Goal: Task Accomplishment & Management: Complete application form

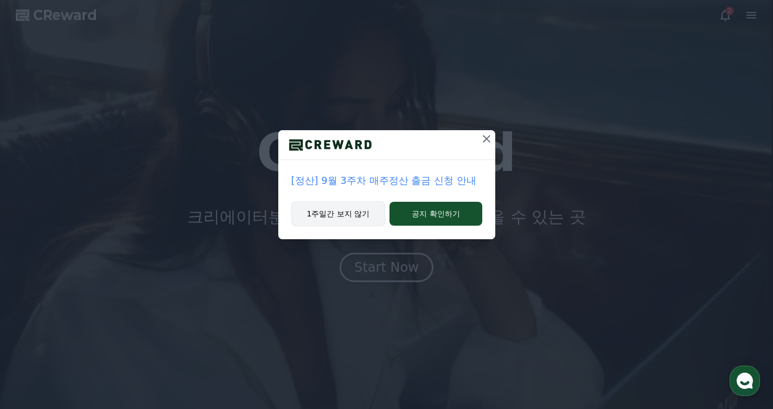
click at [349, 219] on button "1주일간 보지 않기" at bounding box center [338, 213] width 94 height 25
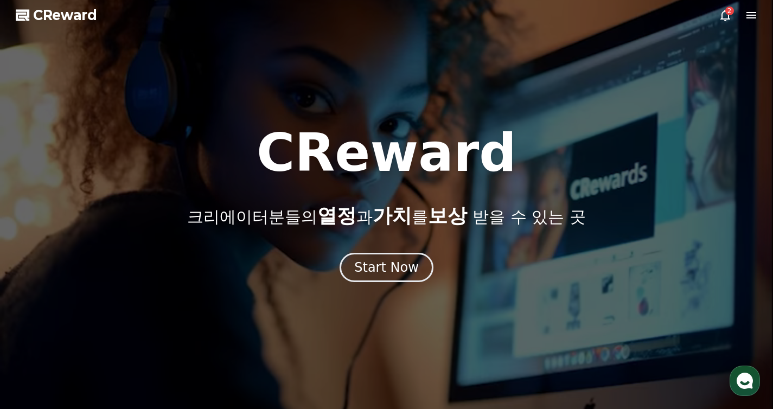
click at [725, 20] on icon at bounding box center [725, 15] width 13 height 13
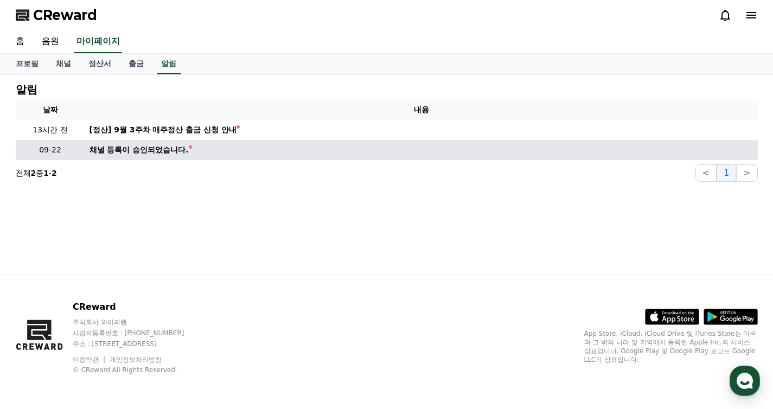
click at [146, 153] on div "채널 등록이 승인되었습니다." at bounding box center [138, 149] width 99 height 11
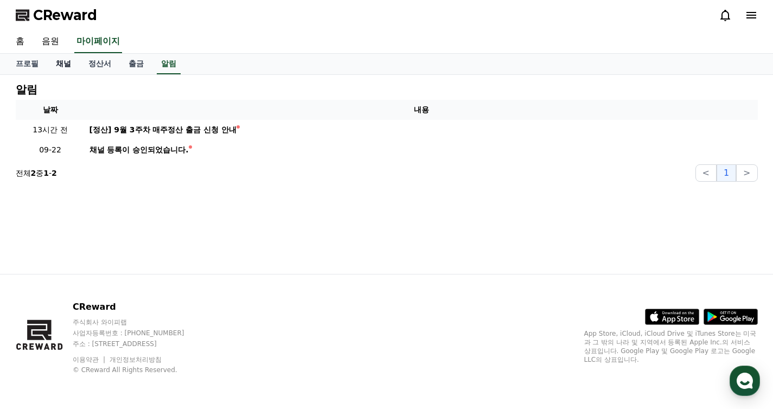
click at [59, 62] on link "채널" at bounding box center [63, 64] width 33 height 21
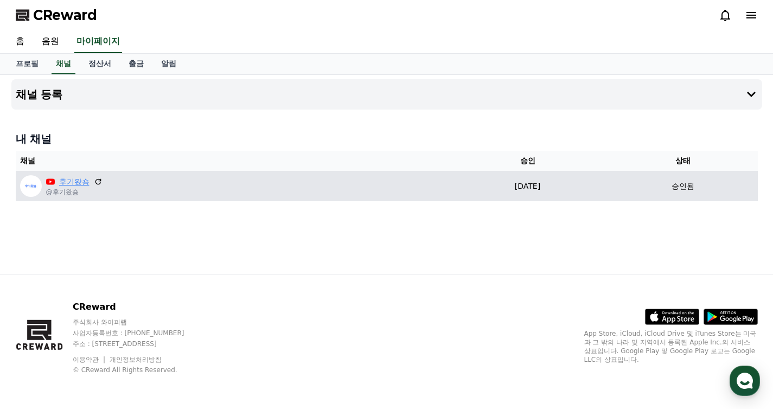
click at [71, 176] on link "후기왔숑" at bounding box center [74, 181] width 30 height 11
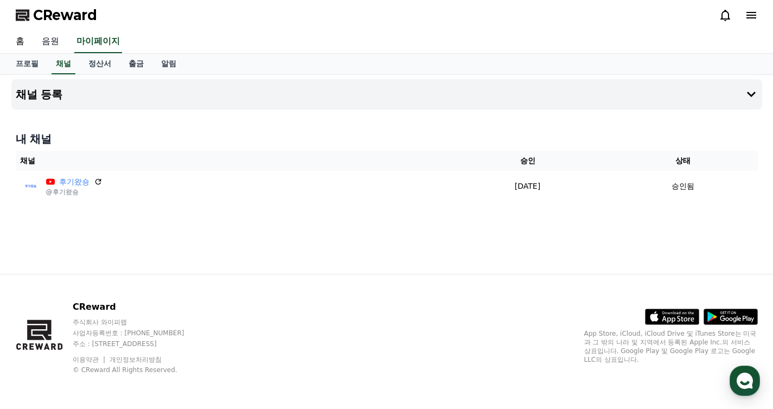
click at [54, 39] on link "음원" at bounding box center [50, 41] width 35 height 23
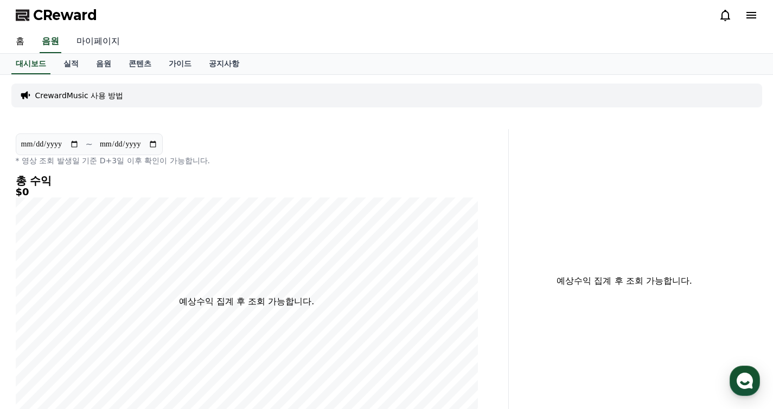
click at [80, 39] on link "마이페이지" at bounding box center [98, 41] width 61 height 23
select select "**********"
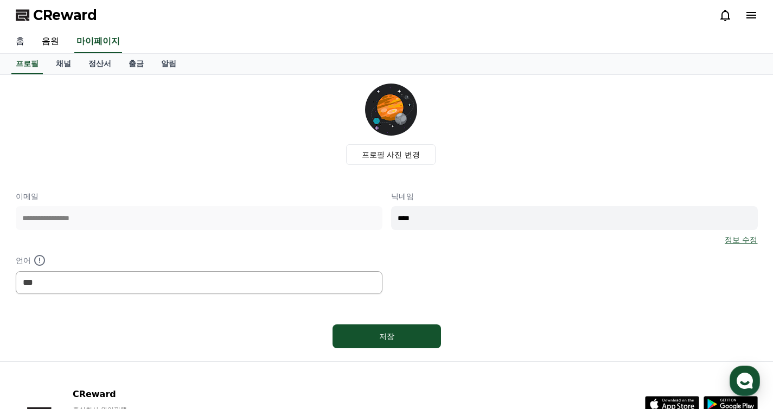
click at [28, 42] on link "홈" at bounding box center [20, 41] width 26 height 23
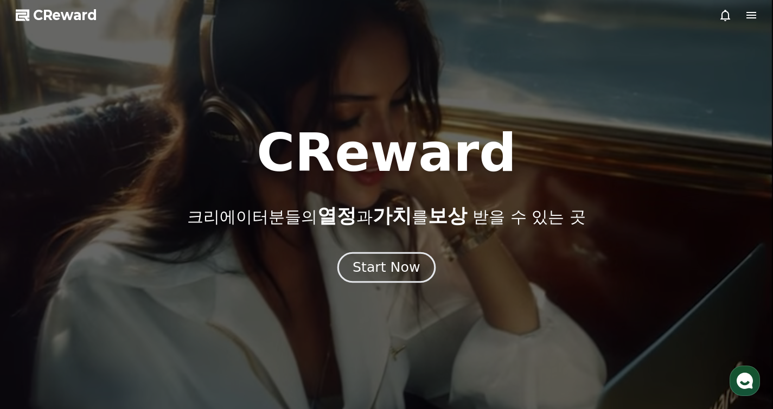
click at [396, 266] on div "Start Now" at bounding box center [386, 267] width 67 height 18
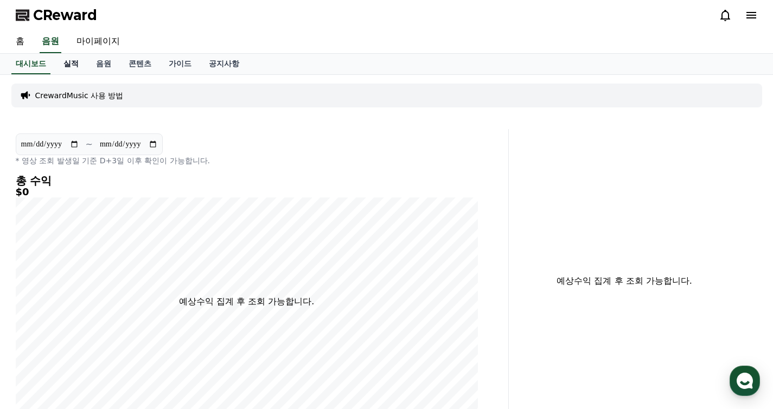
click at [73, 63] on link "실적" at bounding box center [71, 64] width 33 height 21
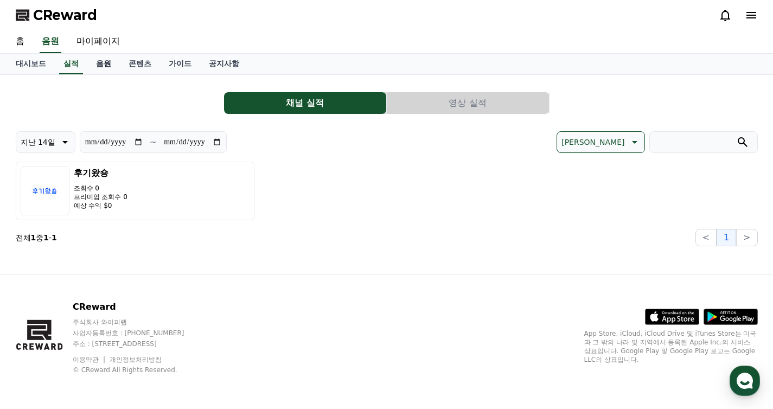
click at [103, 65] on link "음원" at bounding box center [103, 64] width 33 height 21
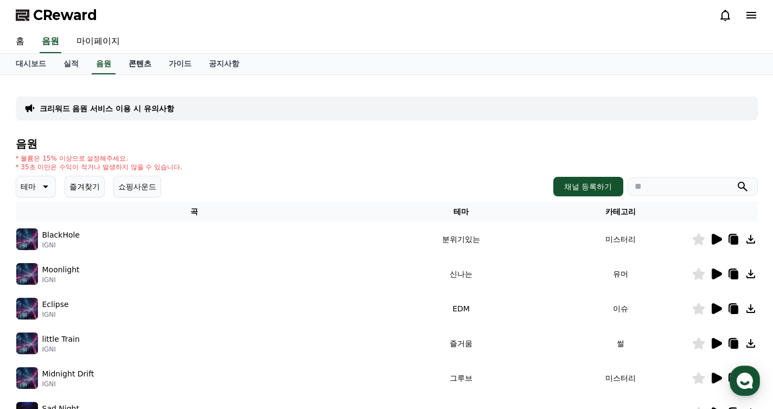
click at [140, 71] on link "콘텐츠" at bounding box center [140, 64] width 40 height 21
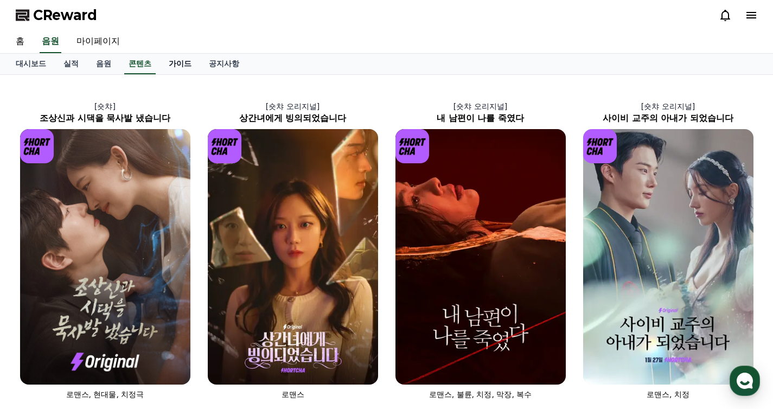
click at [172, 62] on link "가이드" at bounding box center [180, 64] width 40 height 21
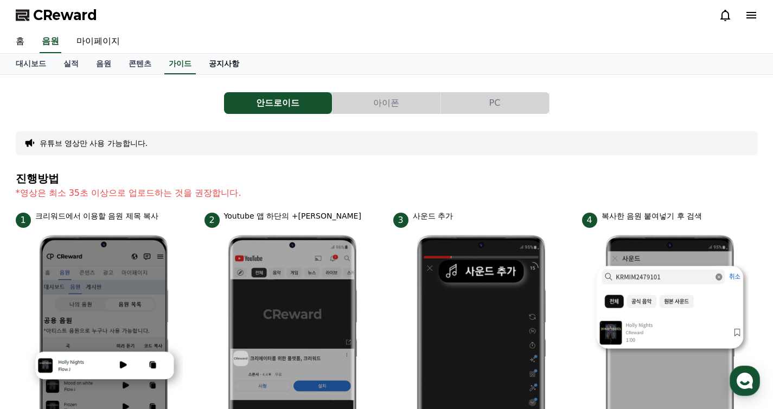
click at [202, 63] on link "공지사항" at bounding box center [224, 64] width 48 height 21
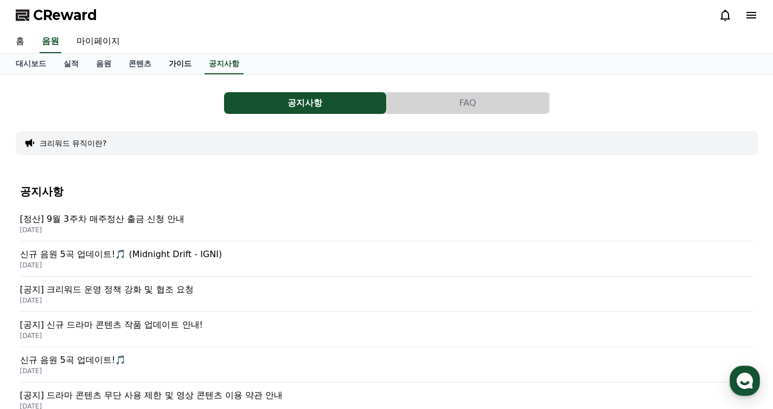
click at [170, 63] on link "가이드" at bounding box center [180, 64] width 40 height 21
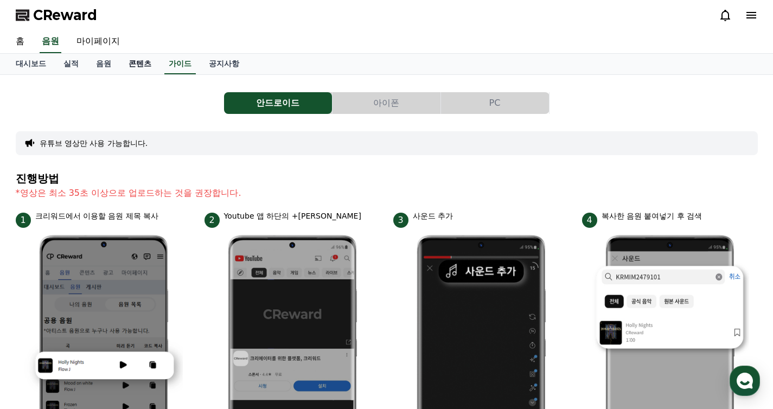
click at [125, 68] on link "콘텐츠" at bounding box center [140, 64] width 40 height 21
click at [89, 41] on link "마이페이지" at bounding box center [98, 41] width 61 height 23
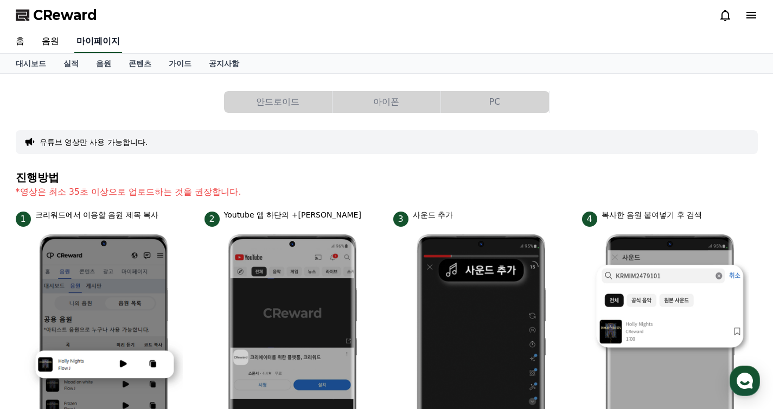
select select "**********"
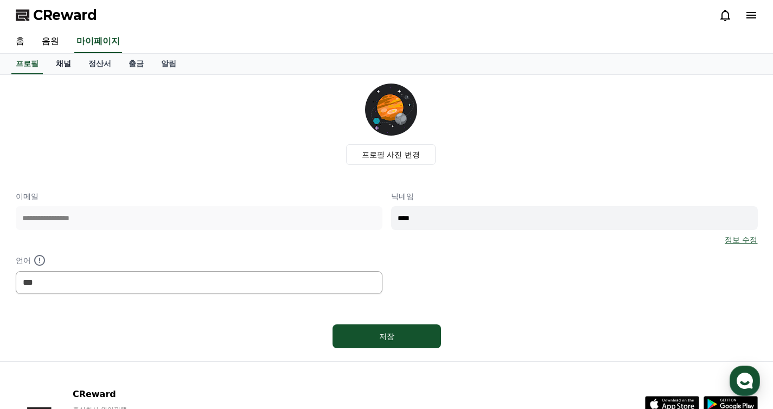
click at [68, 66] on link "채널" at bounding box center [63, 64] width 33 height 21
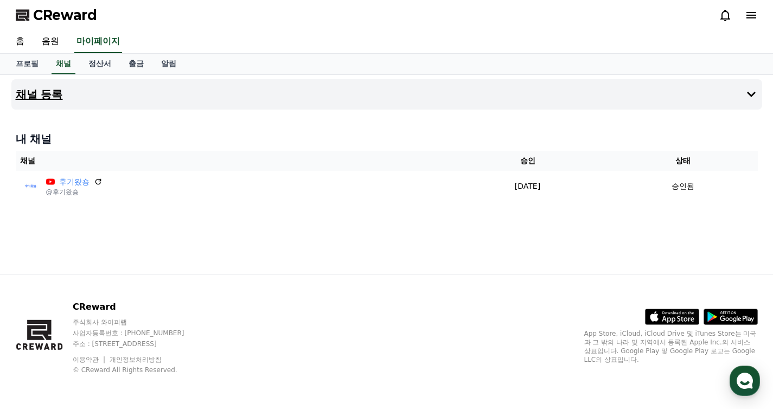
click at [349, 90] on button "채널 등록" at bounding box center [386, 94] width 751 height 30
